Goal: Task Accomplishment & Management: Manage account settings

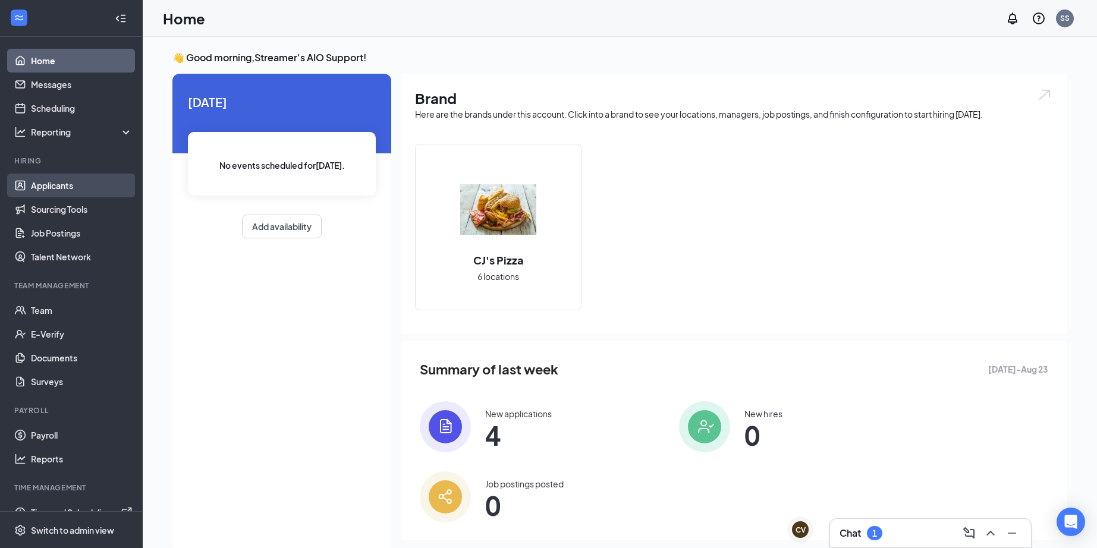
click at [78, 182] on link "Applicants" at bounding box center [82, 186] width 102 height 24
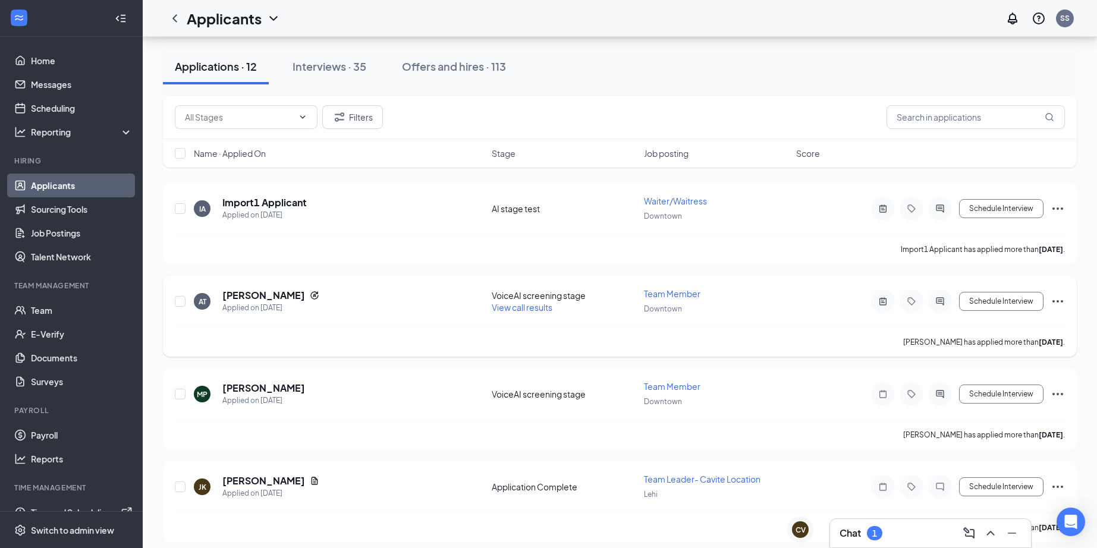
scroll to position [429, 0]
click at [515, 308] on span "View call results" at bounding box center [522, 307] width 61 height 11
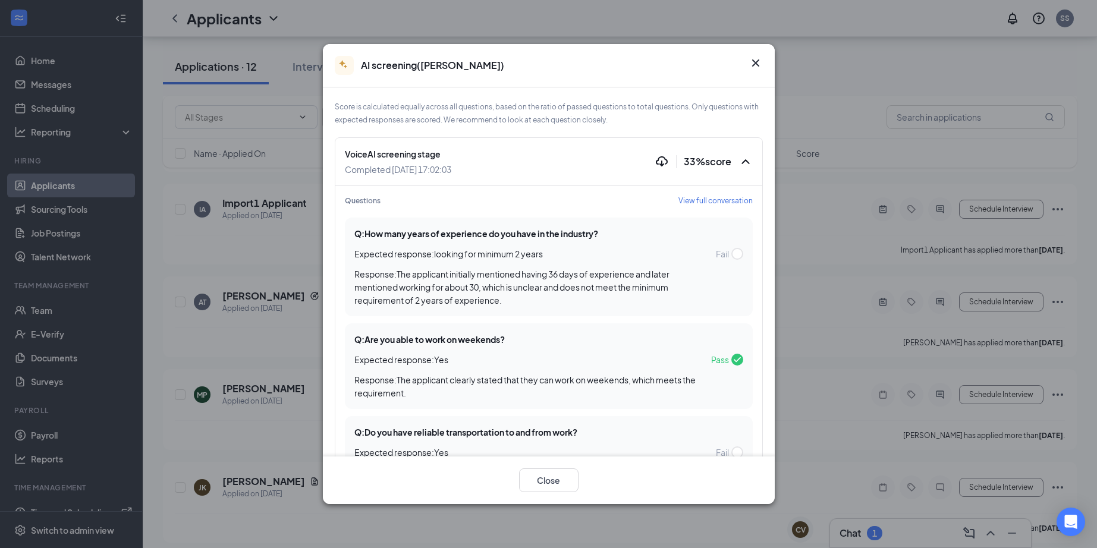
click at [755, 65] on icon "Cross" at bounding box center [755, 63] width 14 height 14
